Goal: Information Seeking & Learning: Learn about a topic

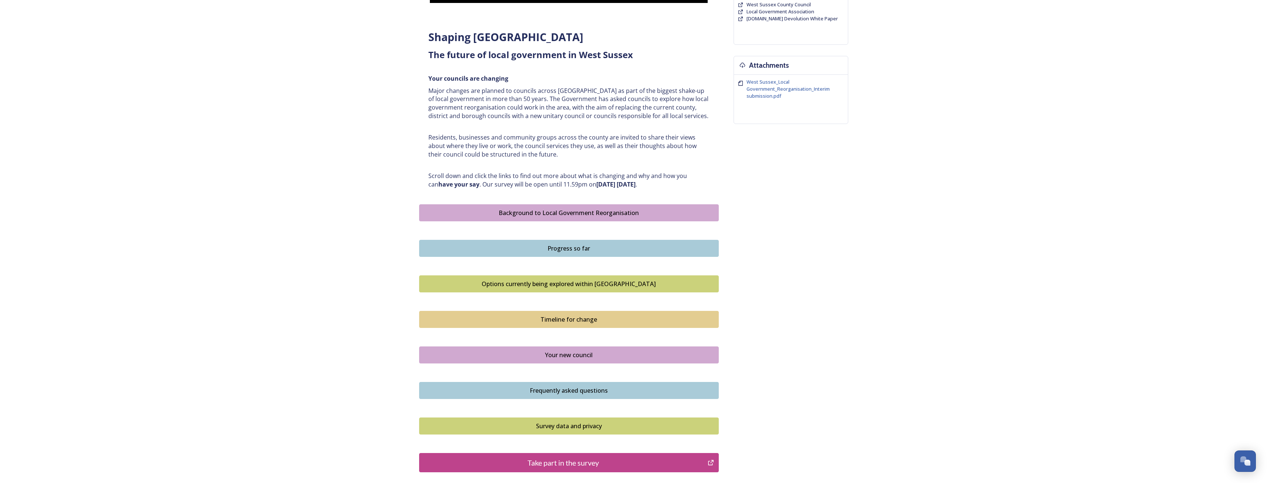
scroll to position [313, 0]
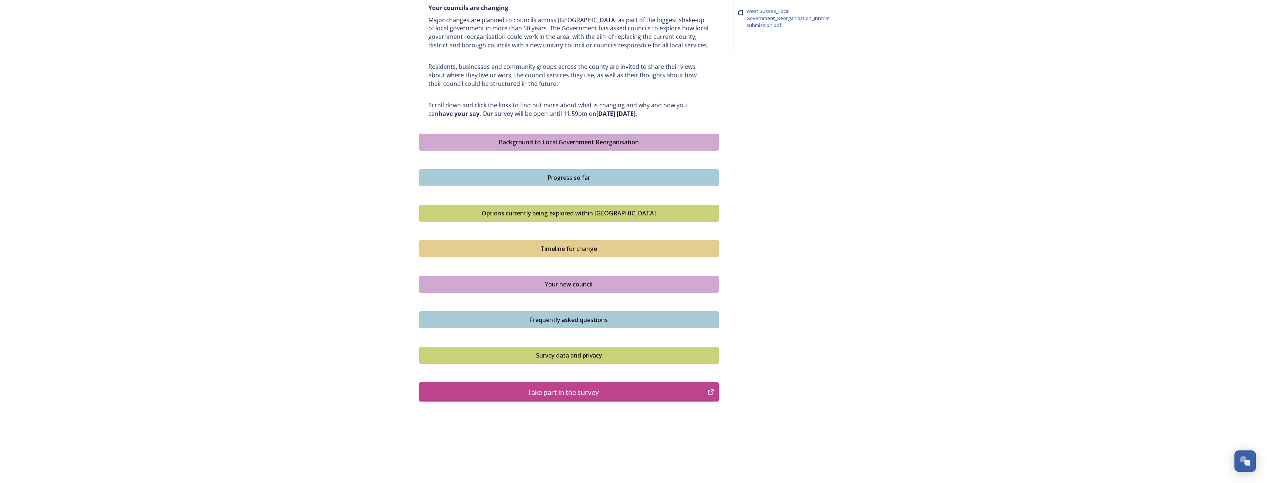
click at [572, 319] on div "Frequently asked questions" at bounding box center [568, 319] width 291 height 9
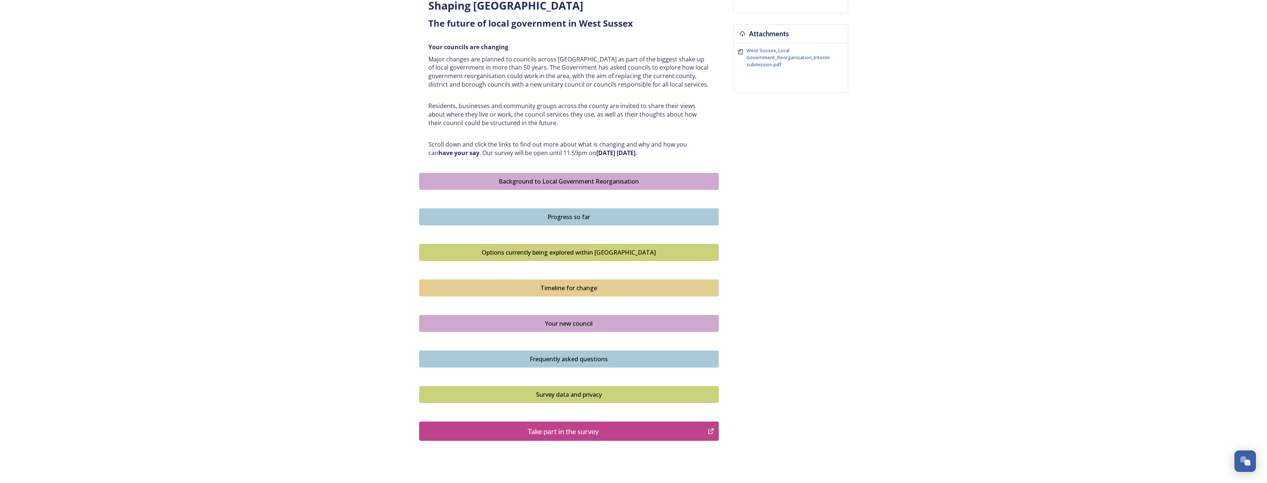
scroll to position [313, 0]
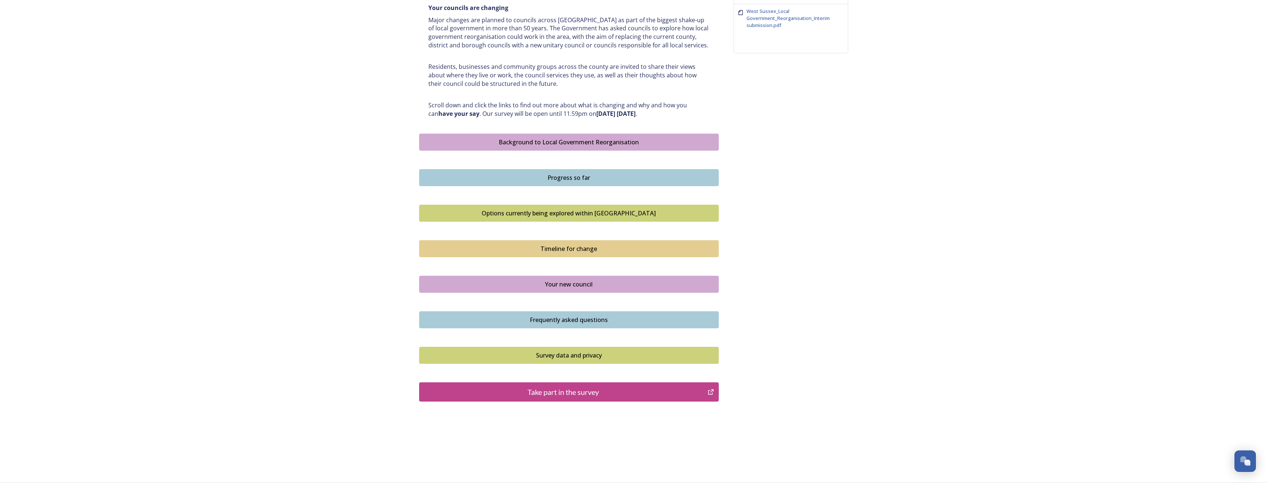
click at [504, 216] on div "Options currently being explored within [GEOGRAPHIC_DATA]" at bounding box center [568, 213] width 291 height 9
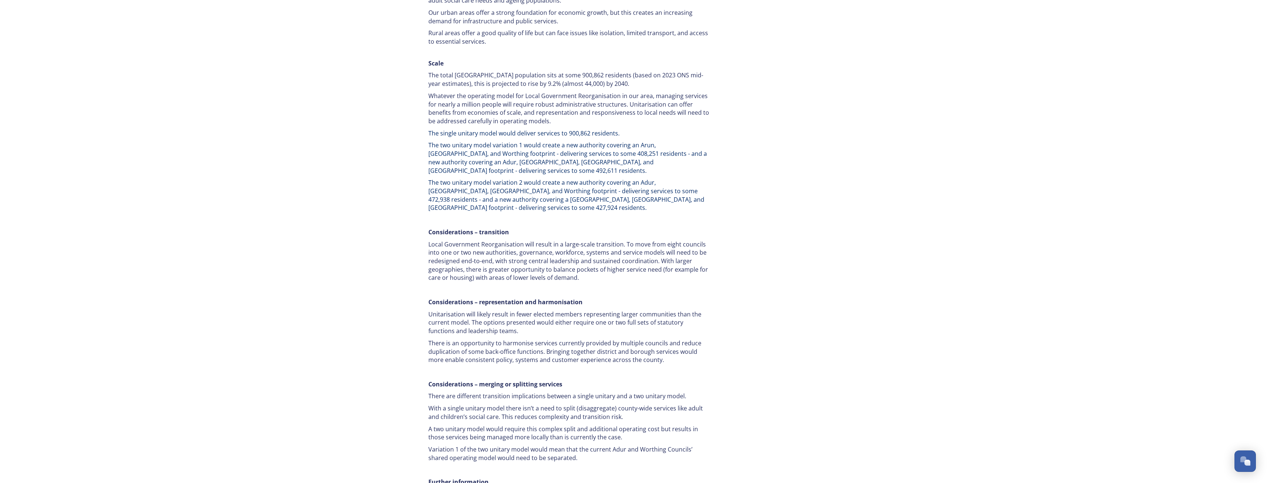
scroll to position [1261, 0]
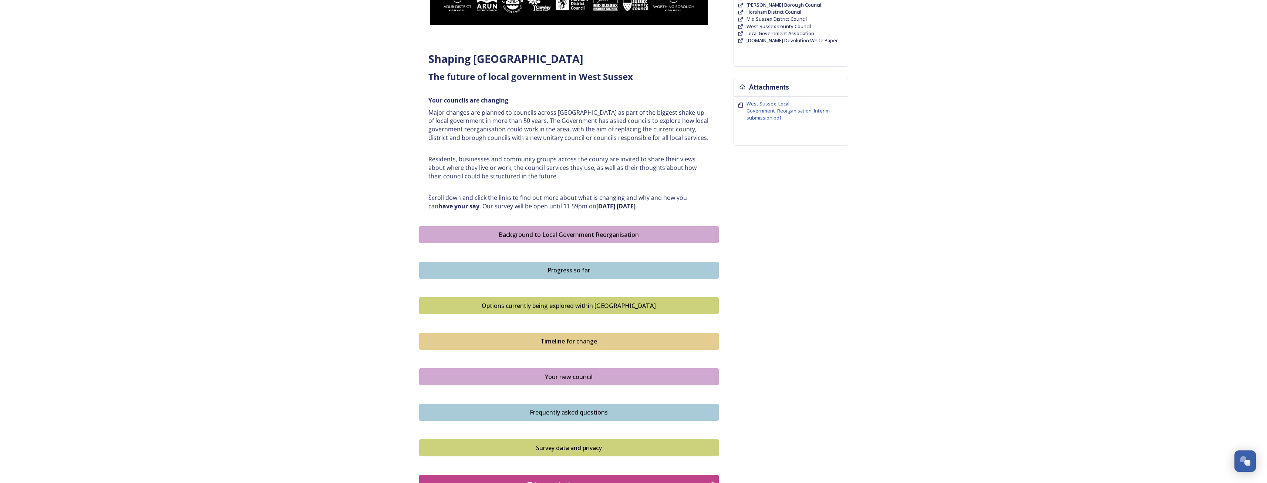
scroll to position [222, 0]
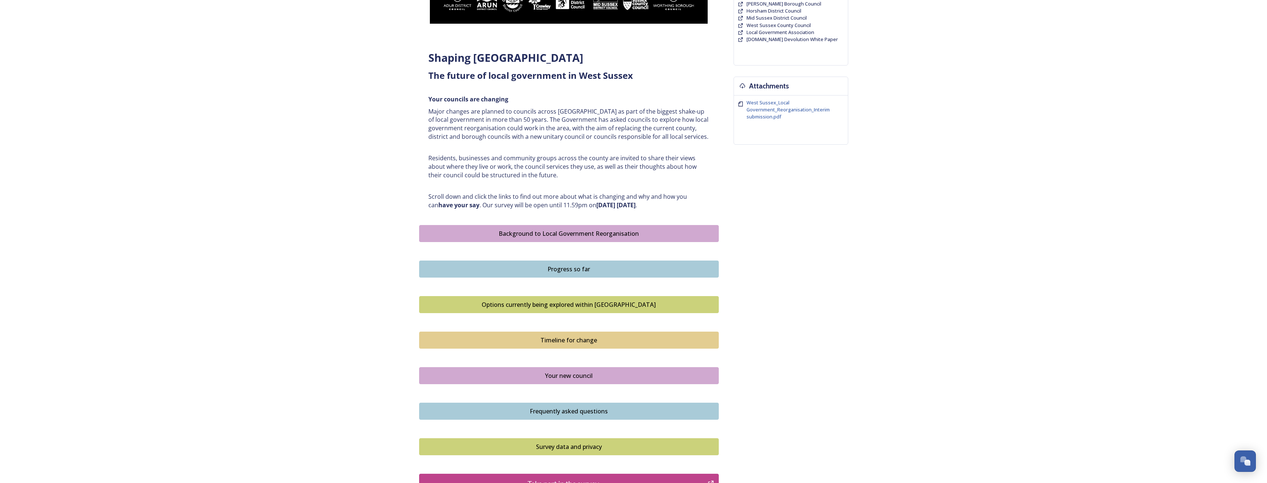
click at [494, 237] on div "Background to Local Government Reorganisation" at bounding box center [568, 233] width 291 height 9
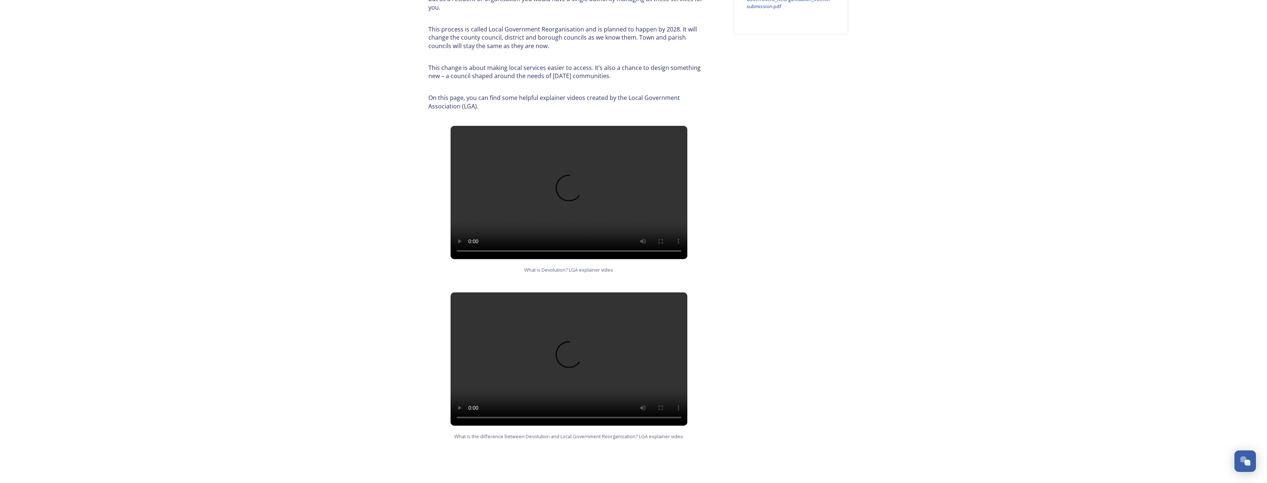
scroll to position [407, 0]
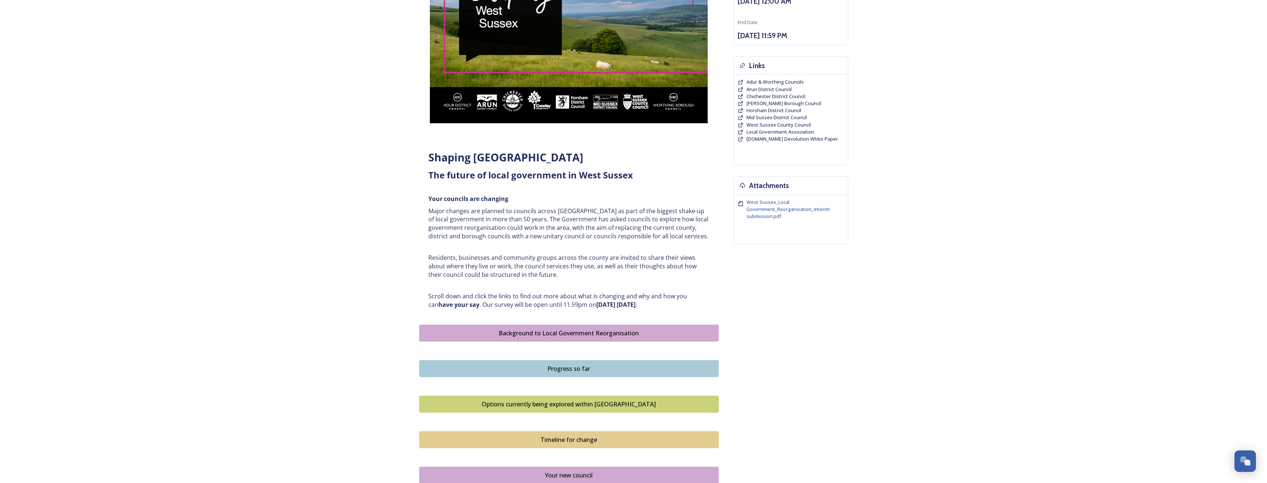
scroll to position [222, 0]
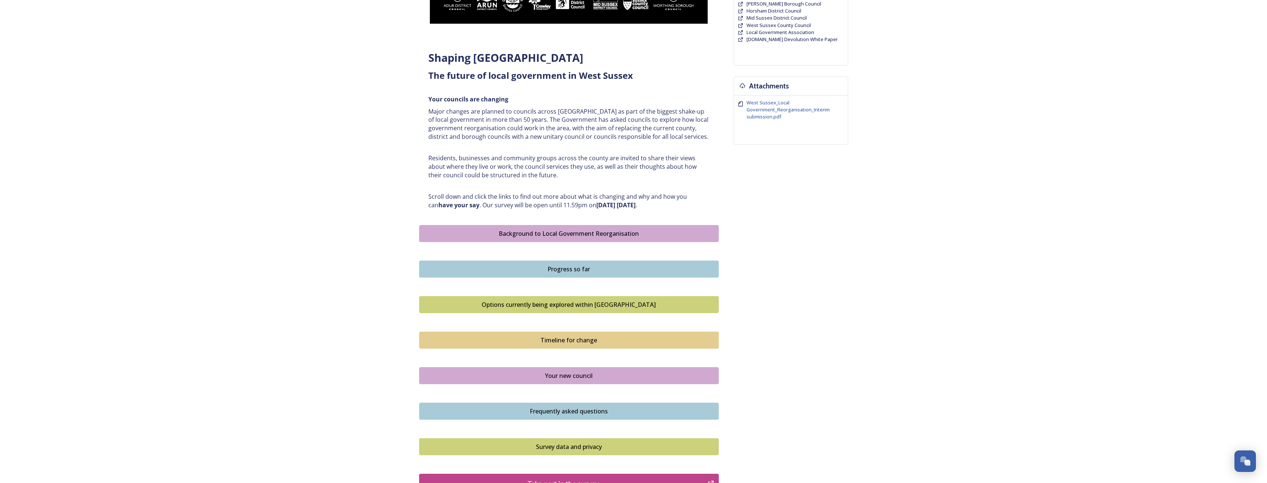
click at [557, 266] on div "Progress so far" at bounding box center [568, 268] width 291 height 9
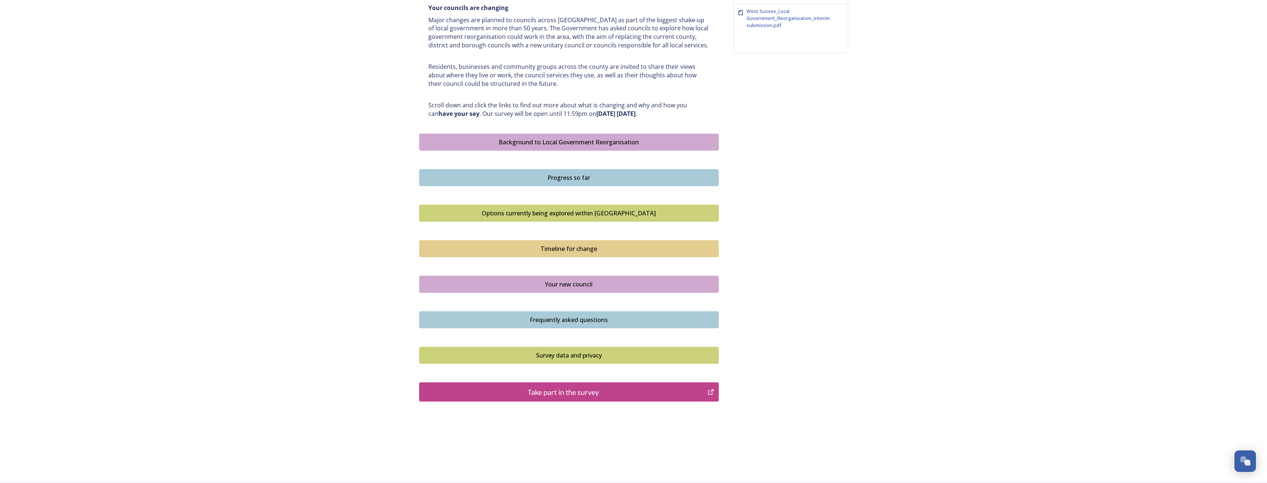
click at [560, 325] on button "Frequently asked questions" at bounding box center [569, 319] width 300 height 17
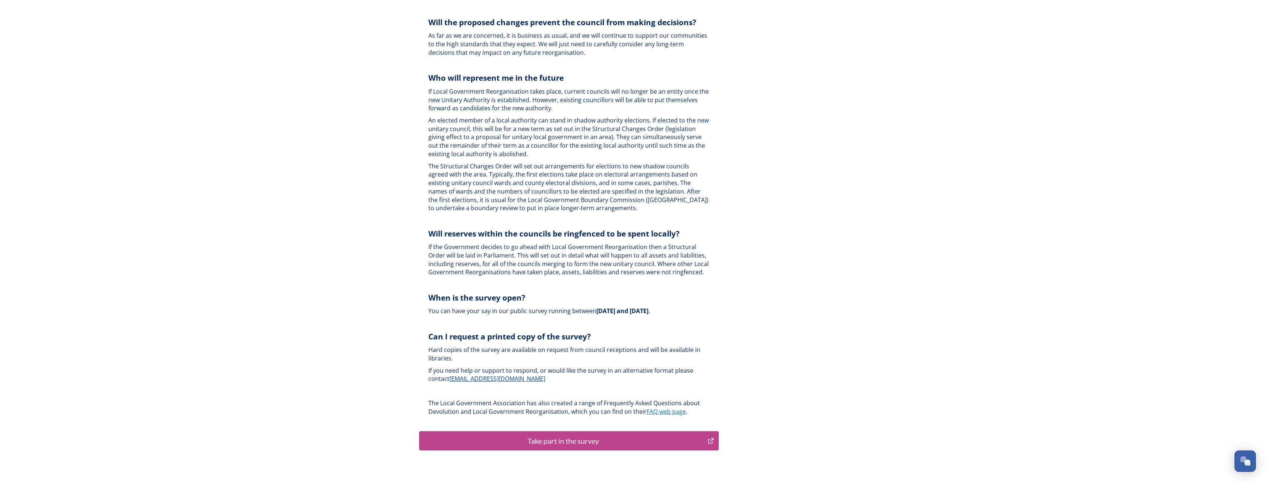
scroll to position [2027, 0]
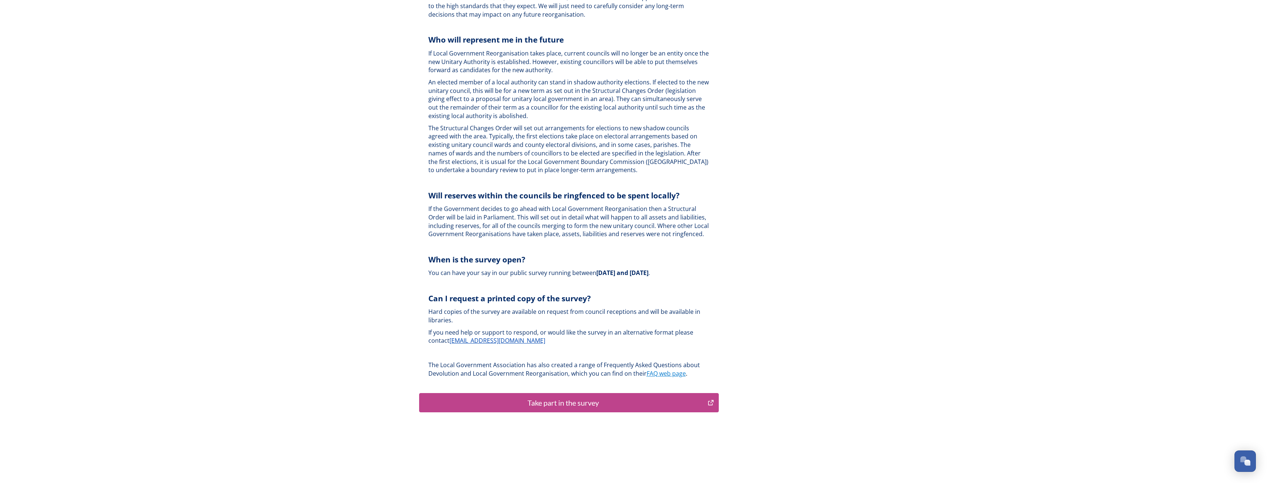
click at [570, 397] on div "Take part in the survey" at bounding box center [563, 402] width 281 height 11
